Goal: Navigation & Orientation: Find specific page/section

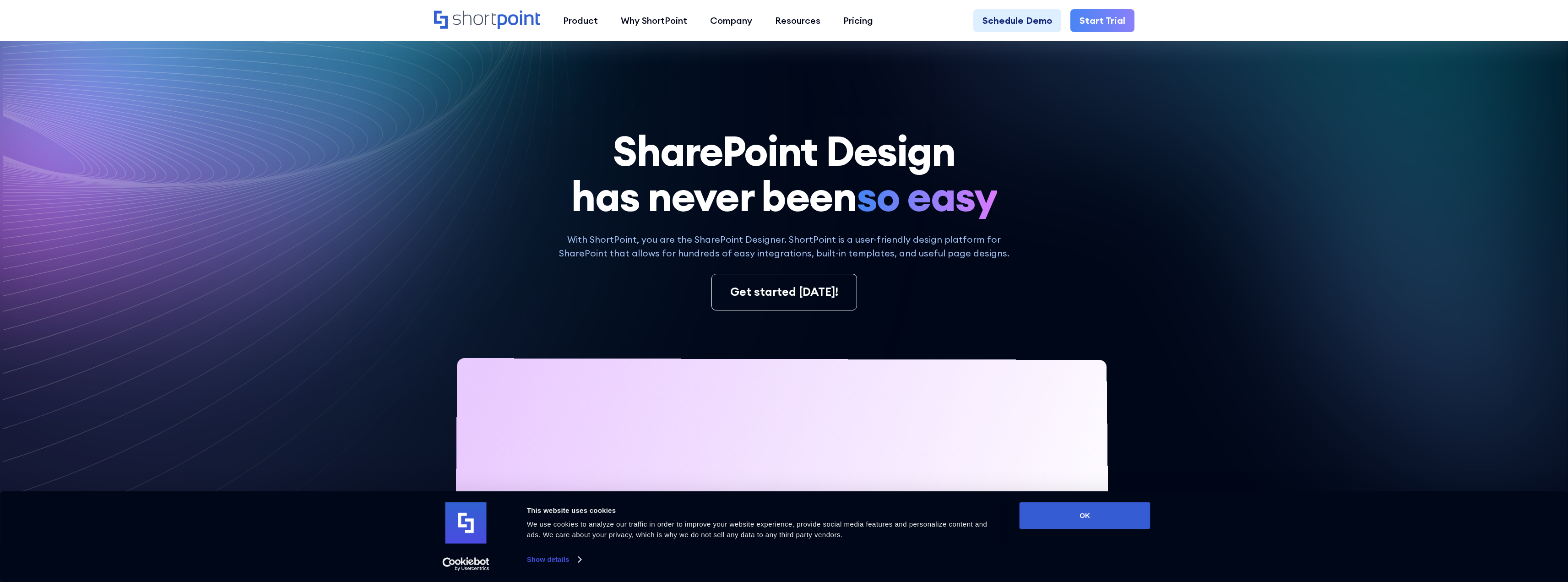
scroll to position [5335, 0]
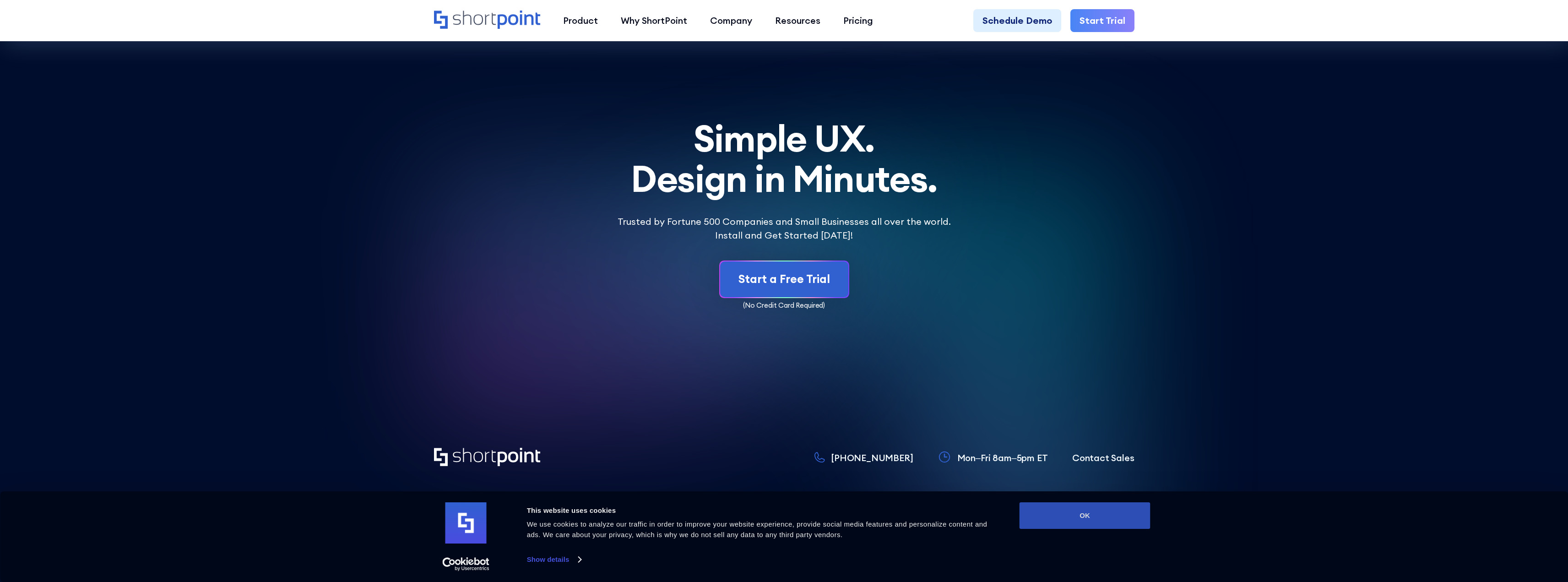
click at [1091, 518] on button "OK" at bounding box center [1084, 516] width 131 height 27
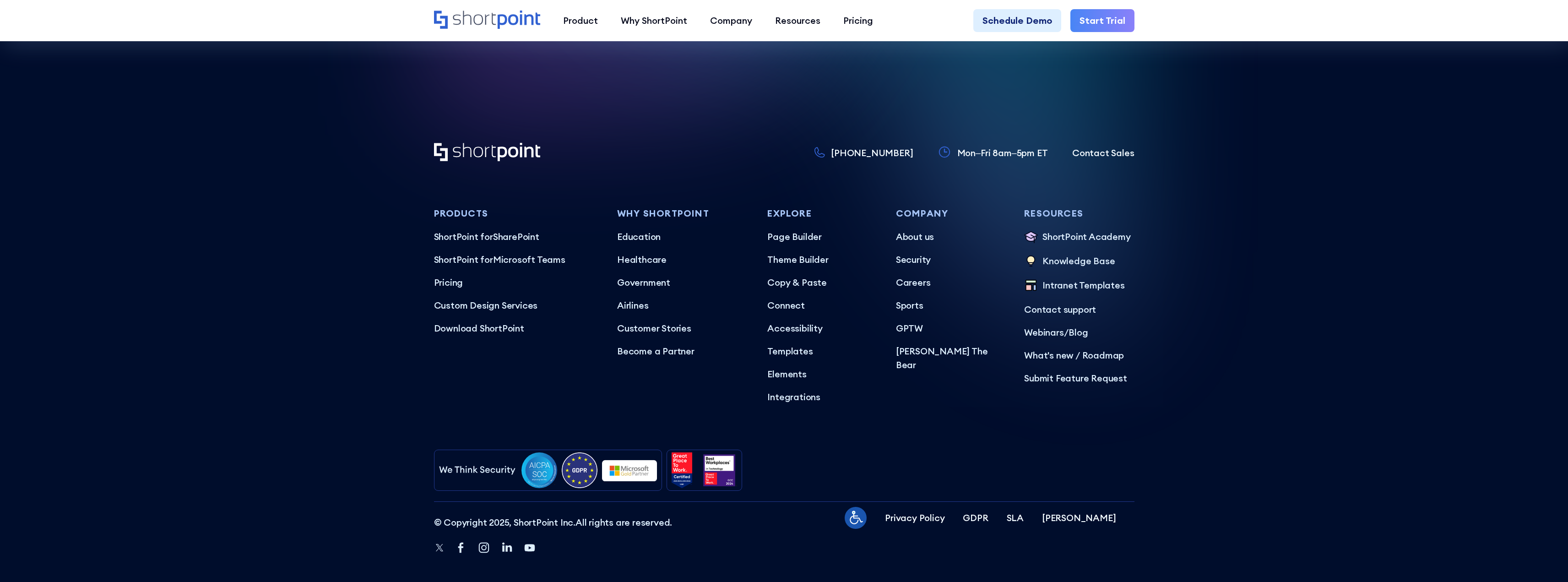
scroll to position [0, 0]
click at [945, 511] on p "Privacy Policy" at bounding box center [914, 518] width 59 height 14
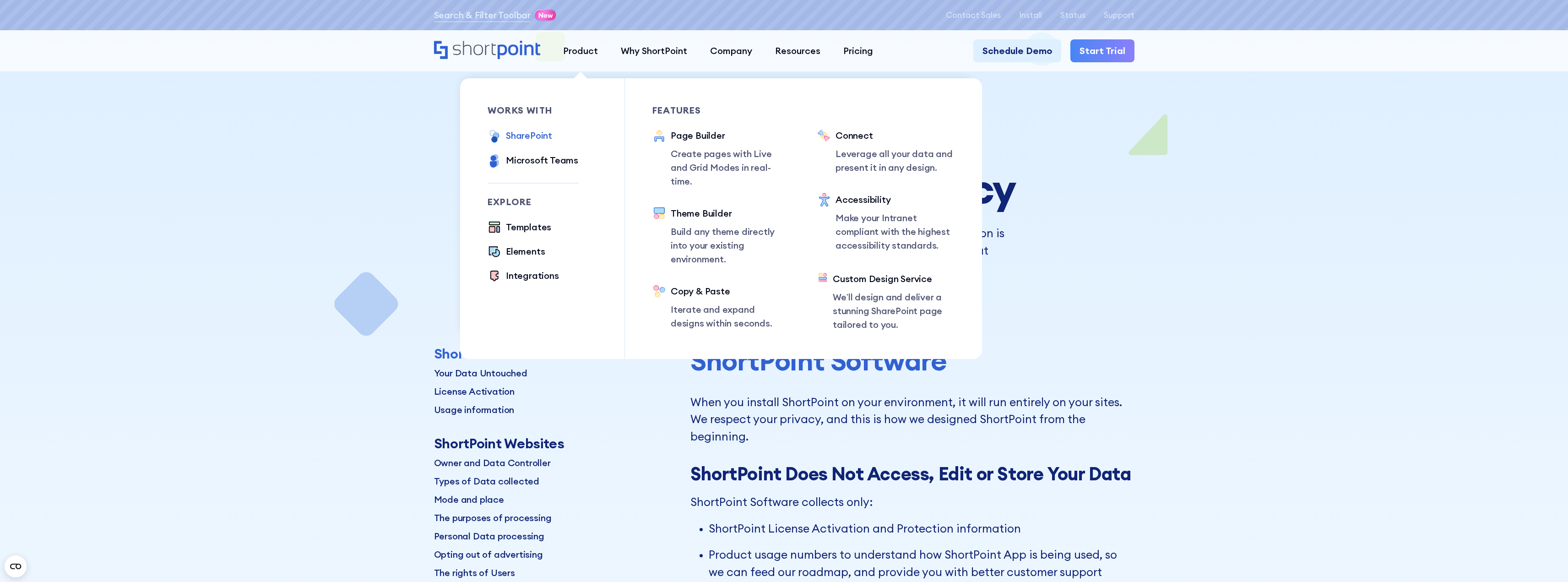
click at [529, 139] on div "SharePoint" at bounding box center [529, 136] width 46 height 14
